Goal: Transaction & Acquisition: Register for event/course

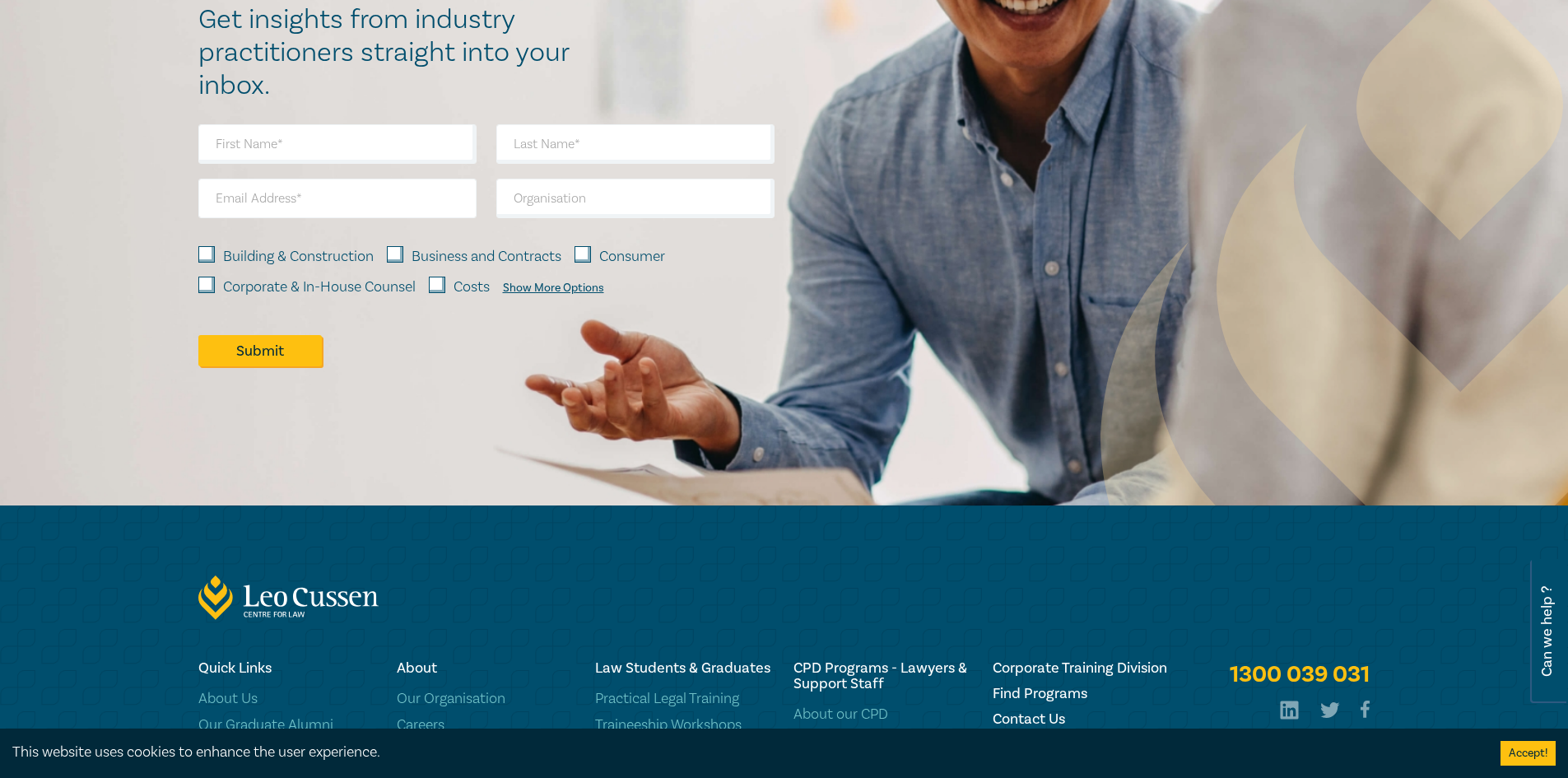
scroll to position [2473, 0]
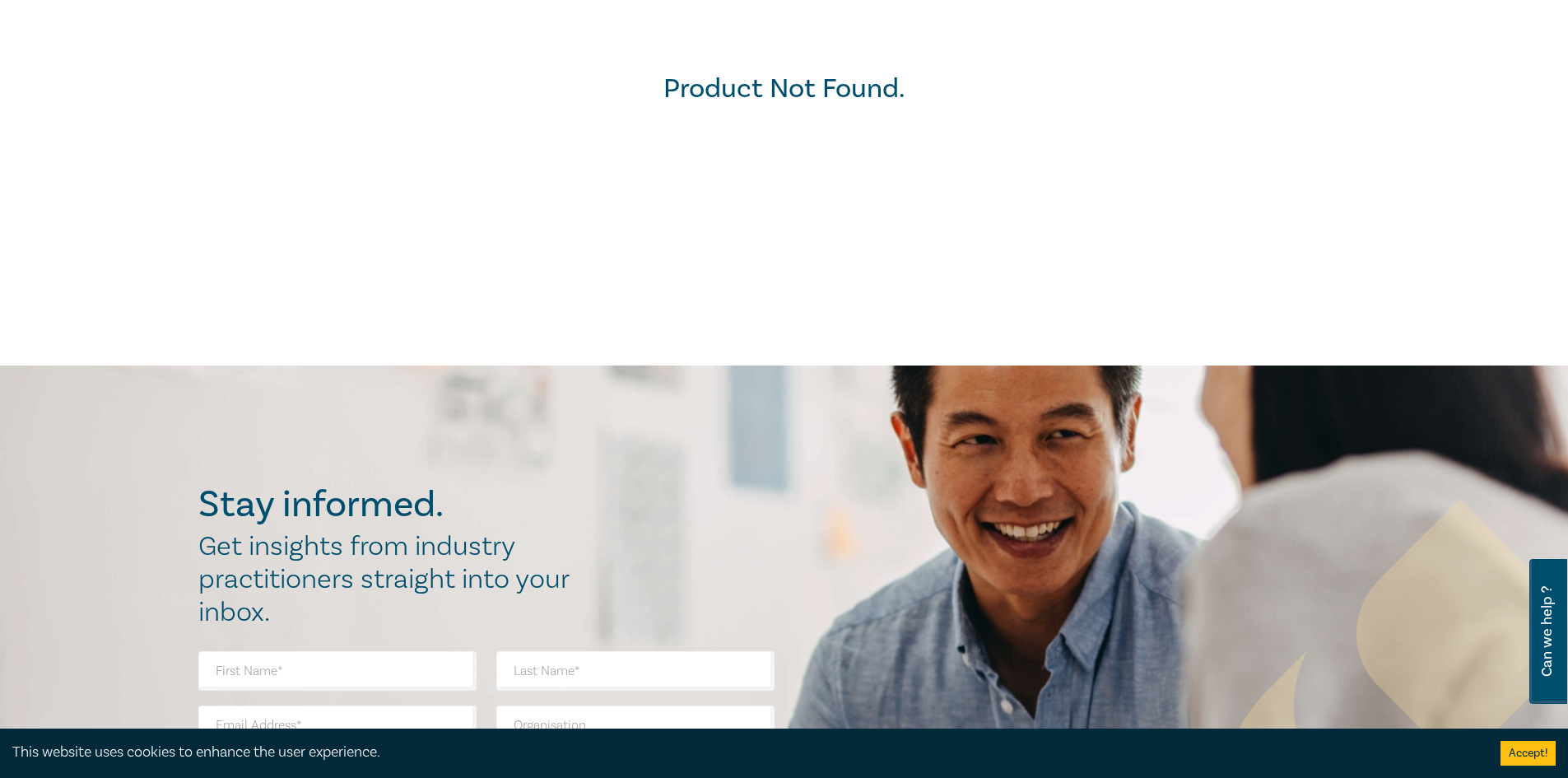
scroll to position [330, 0]
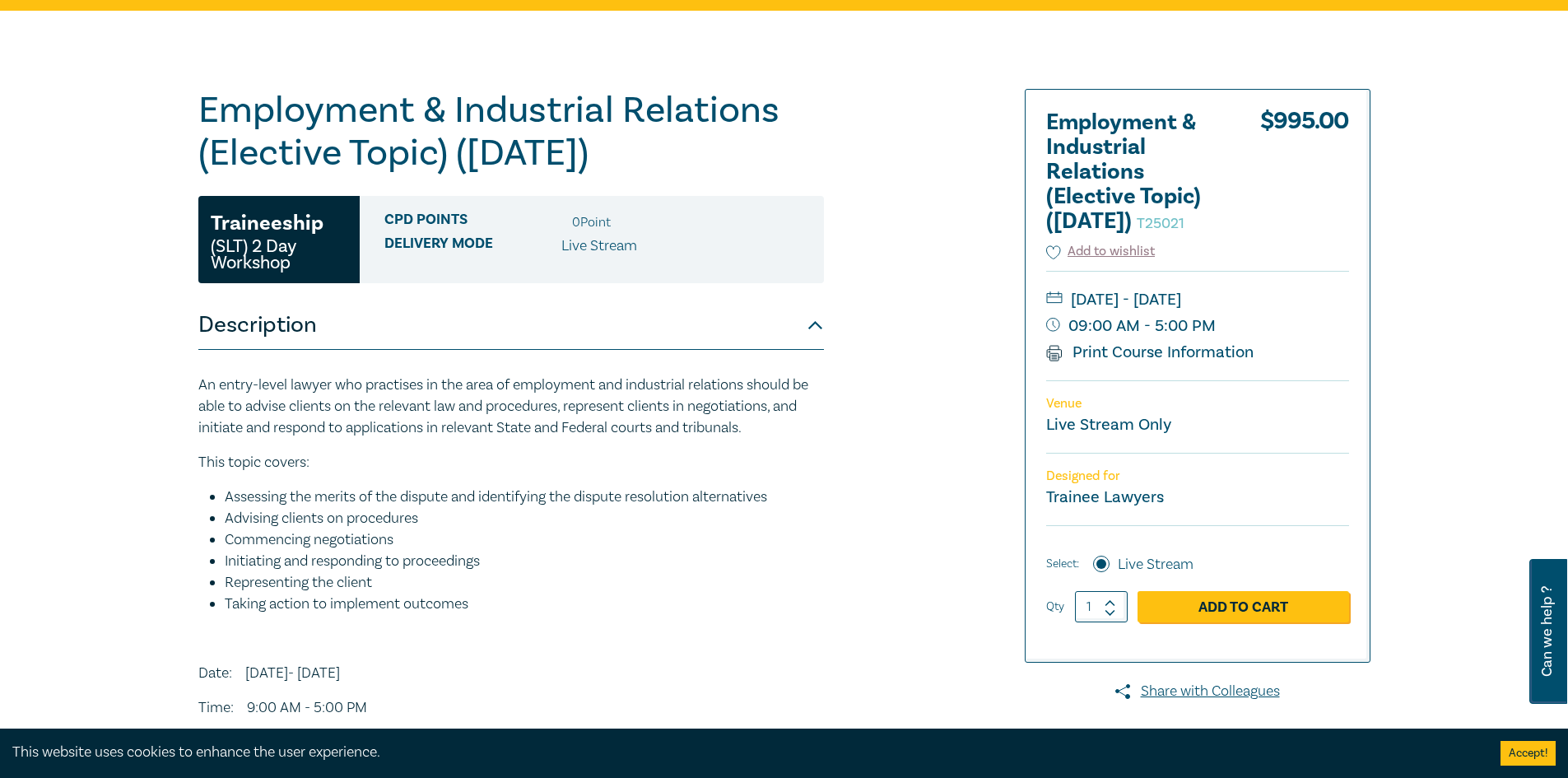
scroll to position [164, 0]
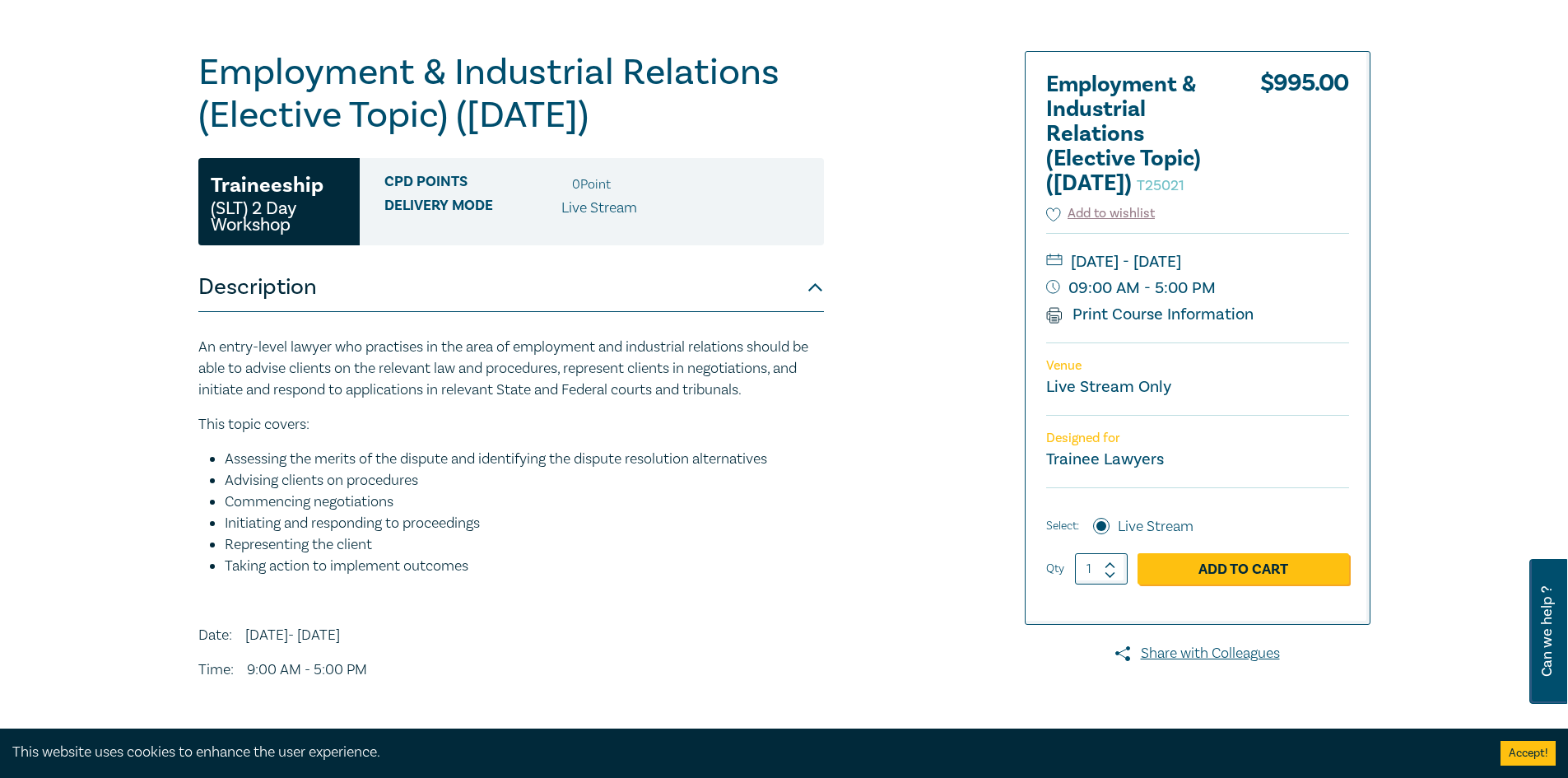
click at [1474, 276] on div "Employment & Industrial Relations (Elective Topic) ([DATE]) T25021 Traineeship …" at bounding box center [784, 463] width 1568 height 980
drag, startPoint x: 981, startPoint y: 490, endPoint x: 945, endPoint y: 482, distance: 36.9
click at [981, 490] on div "Employment & Industrial Relations (Elective Topic) ([DATE]) T25021 Traineeship …" at bounding box center [585, 462] width 794 height 823
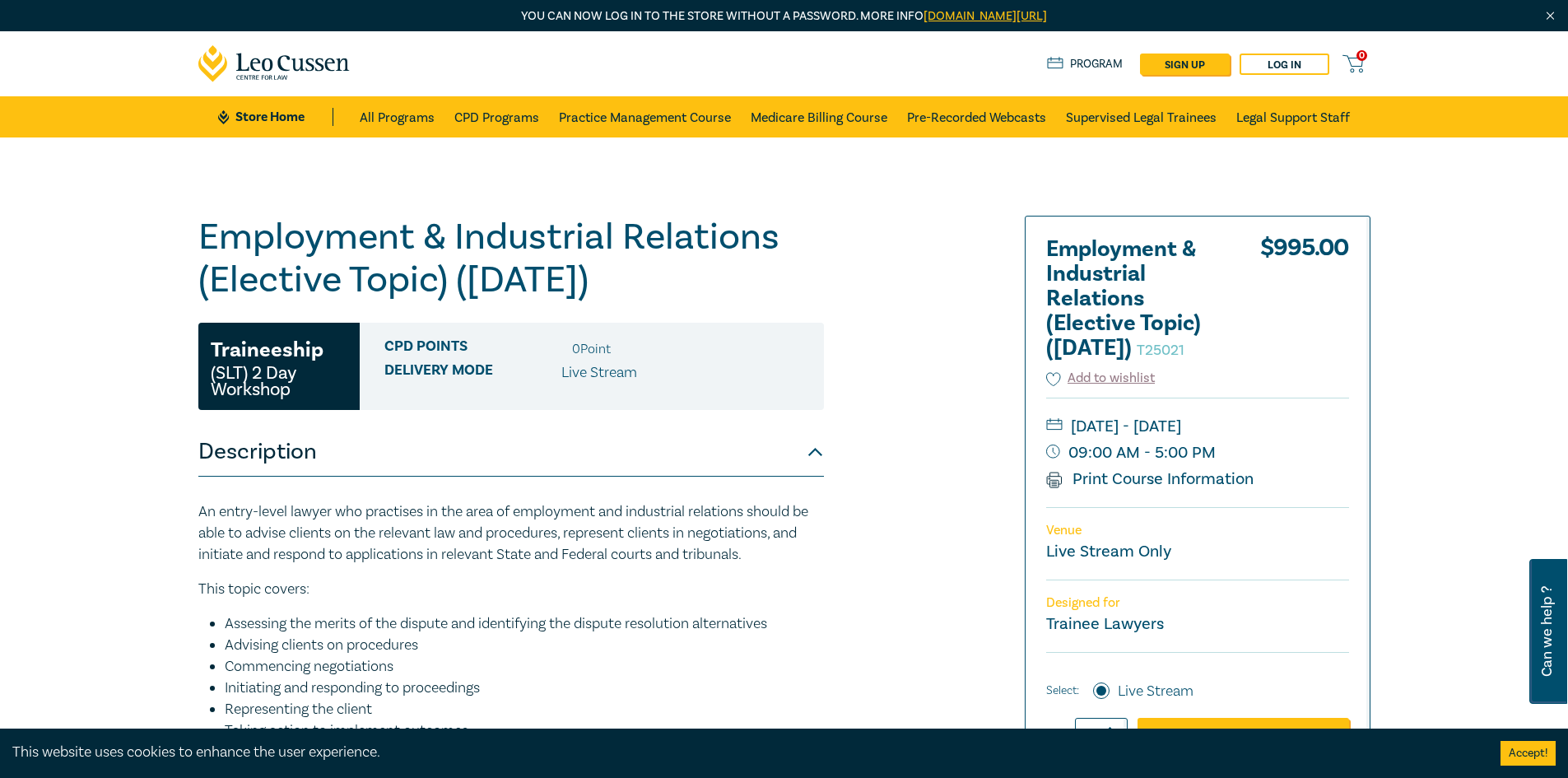
scroll to position [83, 0]
